Goal: Task Accomplishment & Management: Use online tool/utility

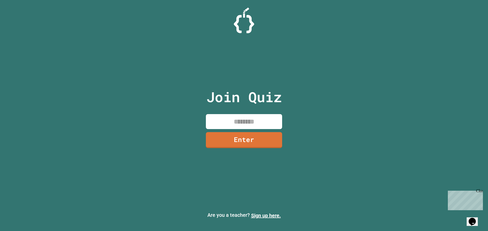
click at [221, 118] on input at bounding box center [244, 121] width 76 height 15
type input "********"
click at [262, 141] on link "Enter" at bounding box center [243, 139] width 71 height 17
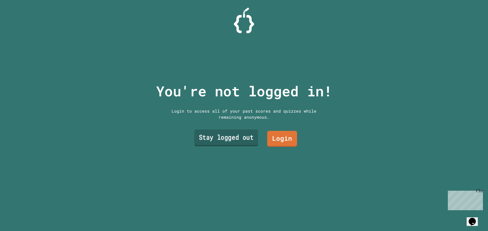
click at [225, 135] on link "Stay logged out" at bounding box center [226, 138] width 64 height 17
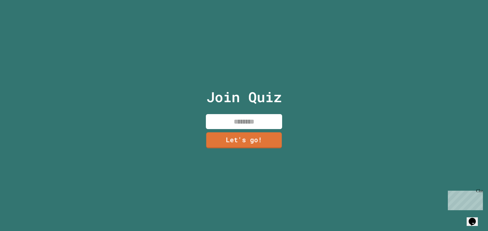
click at [221, 122] on input at bounding box center [244, 121] width 76 height 15
type input "*****"
click at [249, 132] on link "Let's go!" at bounding box center [244, 140] width 76 height 16
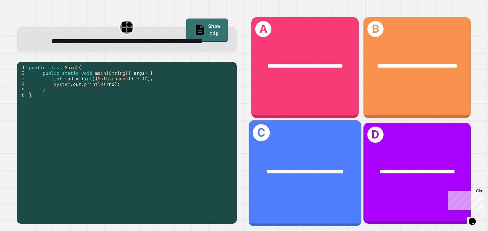
click at [259, 138] on div "**********" at bounding box center [305, 173] width 113 height 106
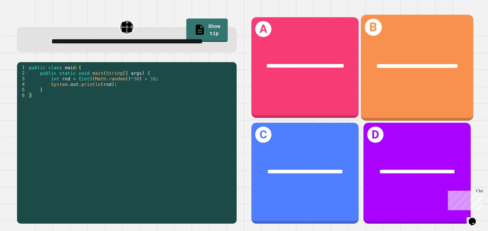
click at [372, 90] on div "**********" at bounding box center [417, 68] width 113 height 106
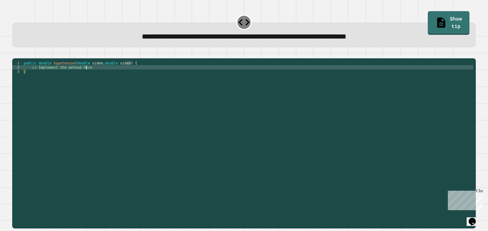
click at [93, 75] on div "public double hypotenuse ( double sideA , double sideB ) { // Implement the met…" at bounding box center [248, 138] width 450 height 155
type textarea "*"
type textarea "**********"
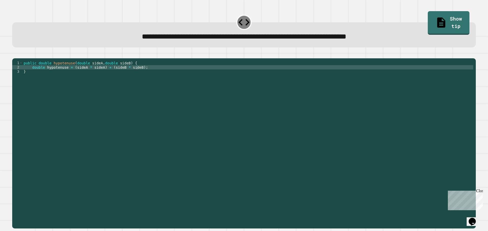
click at [15, 54] on icon "button" at bounding box center [15, 54] width 0 height 0
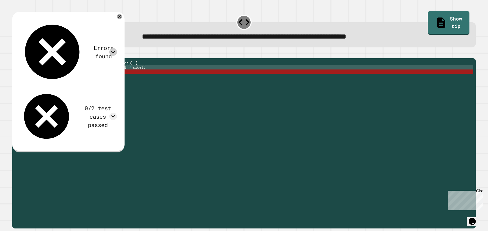
click at [117, 48] on icon at bounding box center [113, 52] width 8 height 8
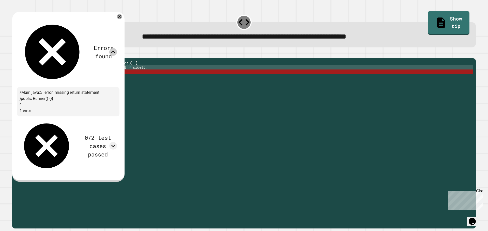
click at [117, 48] on icon at bounding box center [113, 52] width 8 height 8
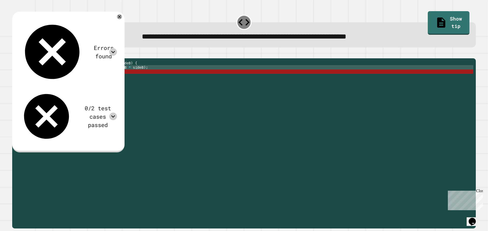
click at [117, 113] on icon at bounding box center [113, 117] width 8 height 8
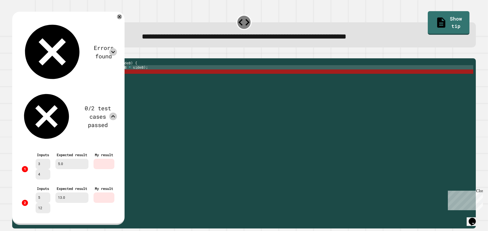
click at [117, 113] on icon at bounding box center [113, 117] width 8 height 8
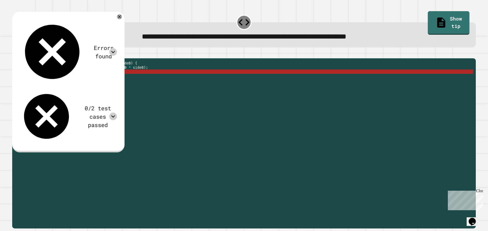
click at [146, 78] on div "public double hypotenuse ( double sideA , double sideB ) { double hypotenuse = …" at bounding box center [248, 138] width 450 height 155
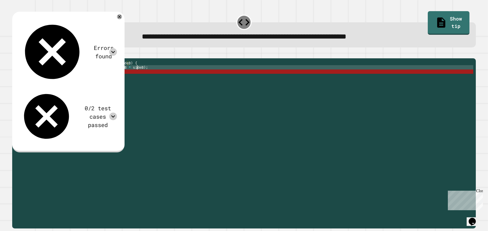
click at [147, 75] on div "public double hypotenuse ( double sideA , double sideB ) { double hypotenuse = …" at bounding box center [248, 138] width 450 height 155
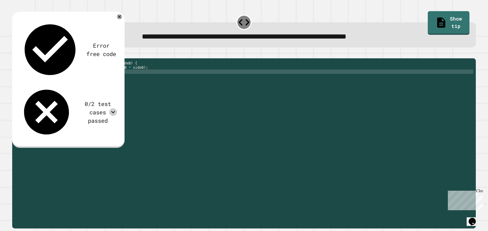
scroll to position [0, 5]
click at [15, 54] on icon "button" at bounding box center [15, 54] width 0 height 0
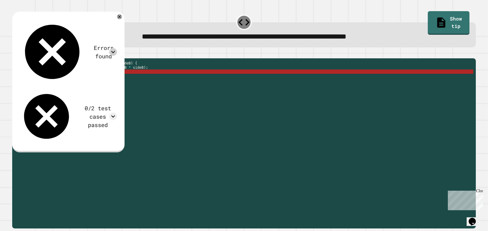
click at [115, 51] on icon at bounding box center [113, 52] width 4 height 2
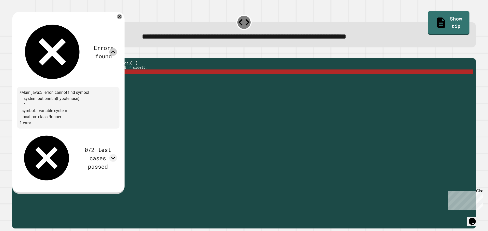
click at [117, 48] on icon at bounding box center [113, 52] width 8 height 8
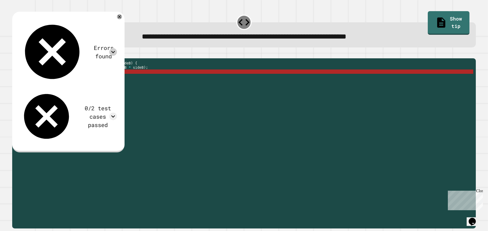
click at [51, 78] on div "public double hypotenuse ( double sideA , double sideB ) { double hypotenuse = …" at bounding box center [248, 138] width 450 height 155
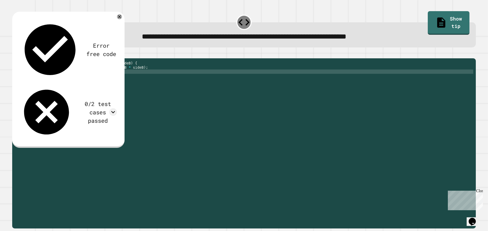
click at [15, 54] on icon "button" at bounding box center [15, 54] width 0 height 0
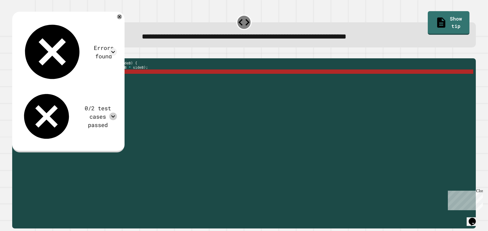
click at [115, 116] on icon at bounding box center [113, 117] width 4 height 2
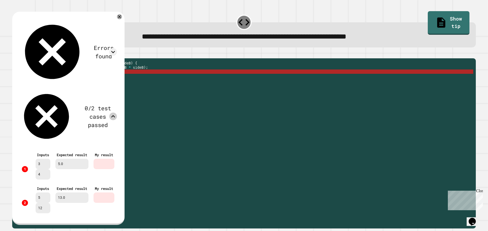
click at [115, 115] on icon at bounding box center [113, 116] width 4 height 2
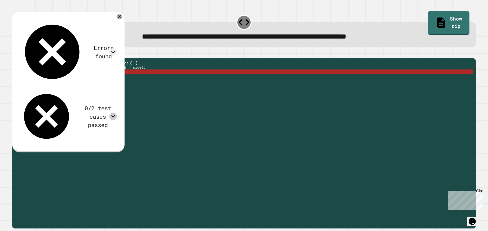
click at [100, 21] on div "Errors found" at bounding box center [68, 52] width 97 height 66
click at [117, 48] on div at bounding box center [113, 52] width 8 height 8
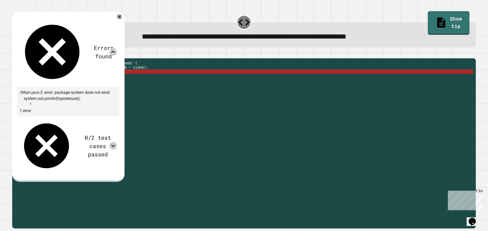
click at [117, 48] on div at bounding box center [113, 52] width 8 height 8
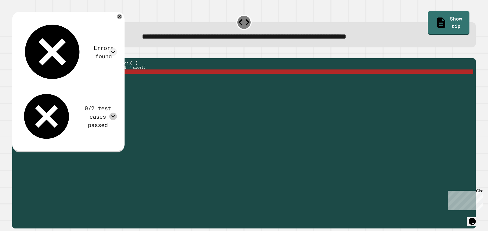
click at [119, 39] on div "Errors found /Main.java:3: error: package system does not exist system.out.prin…" at bounding box center [68, 82] width 102 height 130
click at [34, 80] on div "public double hypotenuse ( double sideA , double sideB ) { double hypotenuse = …" at bounding box center [248, 138] width 450 height 155
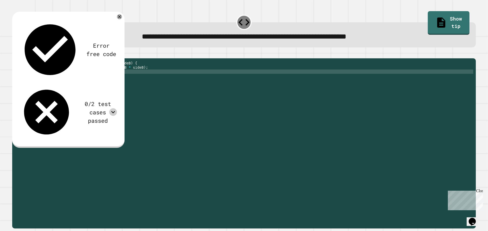
scroll to position [0, 1]
type textarea "**********"
click at [15, 54] on button "button" at bounding box center [15, 54] width 0 height 0
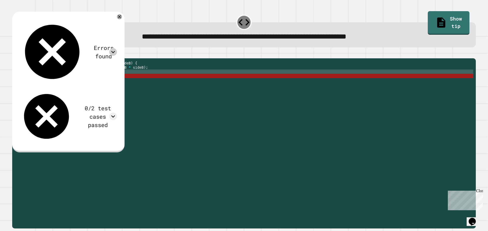
click at [117, 48] on icon at bounding box center [113, 52] width 8 height 8
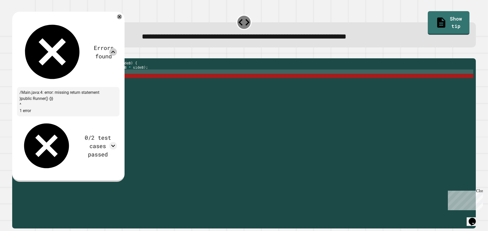
click at [117, 48] on icon at bounding box center [113, 52] width 8 height 8
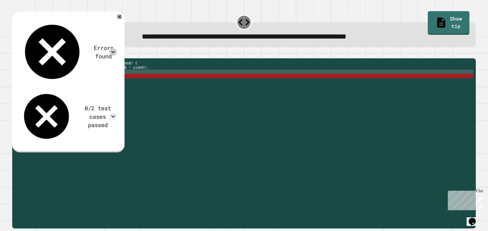
click at [117, 48] on icon at bounding box center [113, 52] width 8 height 8
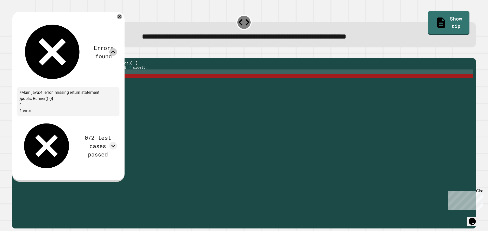
click at [117, 48] on icon at bounding box center [113, 52] width 8 height 8
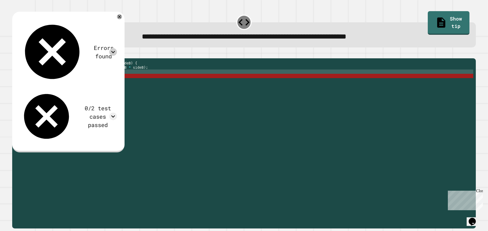
click at [49, 81] on div "public double hypotenuse ( double sideA , double sideB ) { double hypotenuse = …" at bounding box center [248, 138] width 450 height 155
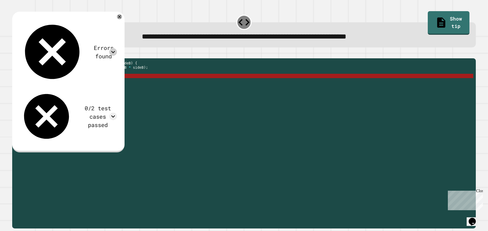
drag, startPoint x: 92, startPoint y: 80, endPoint x: 32, endPoint y: 78, distance: 59.5
click at [32, 78] on div "public double hypotenuse ( double sideA , double sideB ) { double hypotenuse = …" at bounding box center [248, 138] width 450 height 155
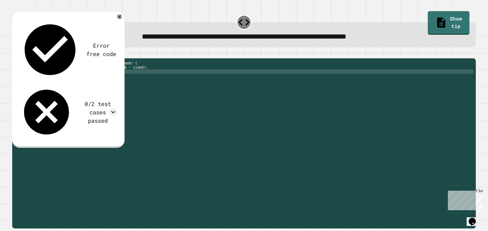
scroll to position [0, 3]
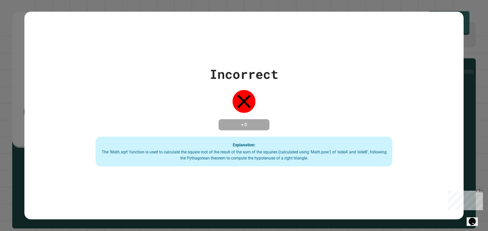
type textarea "**********"
click at [21, 61] on div "Incorrect + 0 Explanation: The 'Math.sqrt' function is used to calculate the sq…" at bounding box center [244, 115] width 488 height 231
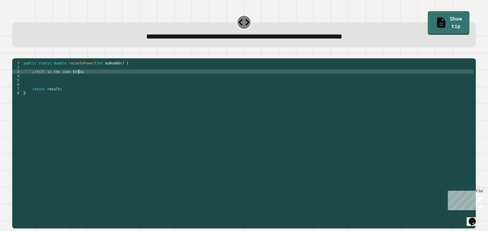
click at [97, 81] on div "public static double raiseToPower ( int myNumber ) { //Fill in the code below r…" at bounding box center [248, 138] width 450 height 155
type textarea "*"
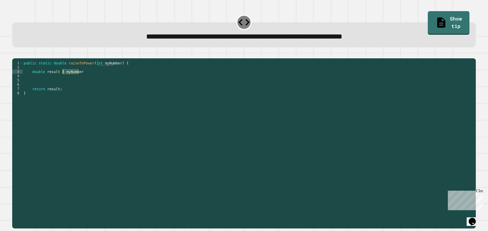
drag, startPoint x: 97, startPoint y: 81, endPoint x: 63, endPoint y: 81, distance: 33.0
click at [63, 81] on div "public static double raiseToPower ( int myNumber ) { double result = myNumber r…" at bounding box center [248, 138] width 450 height 155
click at [81, 79] on div "public static double raiseToPower ( int myNumber ) { double result = myNumber r…" at bounding box center [248, 134] width 450 height 147
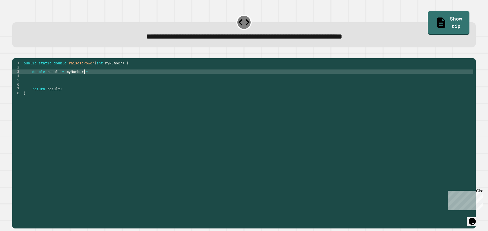
paste textarea "*********"
paste textarea "********"
click at [104, 79] on div "public static double raiseToPower ( int myNumber ) { double result = myNumber *…" at bounding box center [248, 138] width 450 height 155
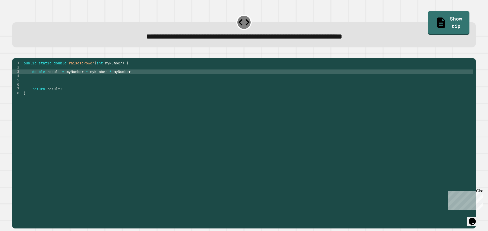
click at [138, 80] on div "public static double raiseToPower ( int myNumber ) { double result = myNumber *…" at bounding box center [248, 138] width 450 height 155
paste textarea "*********"
click at [15, 54] on icon "button" at bounding box center [15, 54] width 0 height 0
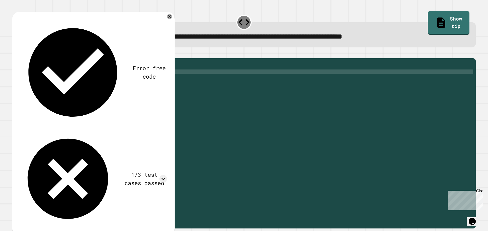
click at [120, 46] on div "Error free code 1.0aaljcwvinrhwaclrnqw34rqwhx3xernqwr3ha3xrnh16.0aaljcwvinrhwac…" at bounding box center [93, 123] width 152 height 213
click at [128, 131] on div "1/3 test cases passed" at bounding box center [93, 179] width 147 height 97
click at [161, 175] on icon at bounding box center [163, 179] width 8 height 8
click at [188, 78] on div "public static double raiseToPower ( int myNumber ) { double result = myNumber *…" at bounding box center [248, 138] width 450 height 155
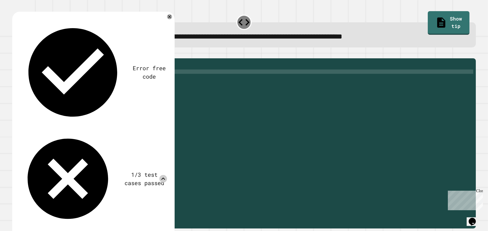
click at [181, 80] on div "public static double raiseToPower ( int myNumber ) { double result = myNumber *…" at bounding box center [248, 138] width 450 height 155
click at [168, 18] on icon at bounding box center [169, 16] width 5 height 5
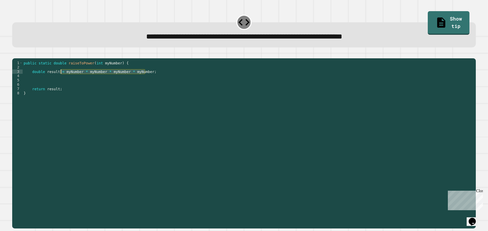
drag, startPoint x: 156, startPoint y: 78, endPoint x: 61, endPoint y: 80, distance: 94.2
click at [61, 80] on div "public static double raiseToPower ( int myNumber ) { double result = myNumber *…" at bounding box center [248, 138] width 450 height 155
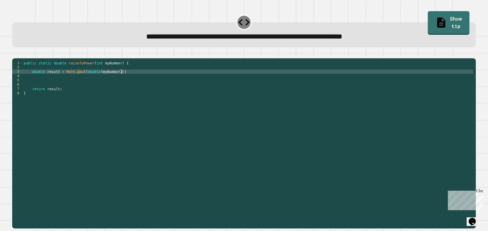
scroll to position [0, 7]
type textarea "**********"
click at [15, 54] on button "button" at bounding box center [15, 54] width 0 height 0
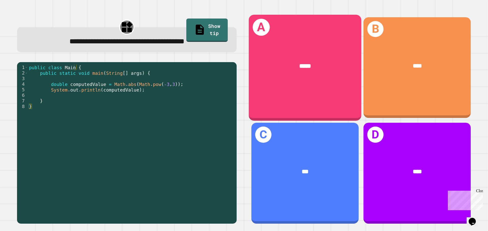
click at [249, 92] on div "A *****" at bounding box center [305, 68] width 113 height 106
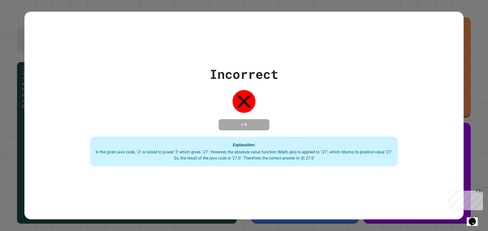
click at [249, 92] on icon at bounding box center [243, 101] width 23 height 23
click at [245, 90] on icon at bounding box center [243, 101] width 23 height 23
